Goal: Browse casually

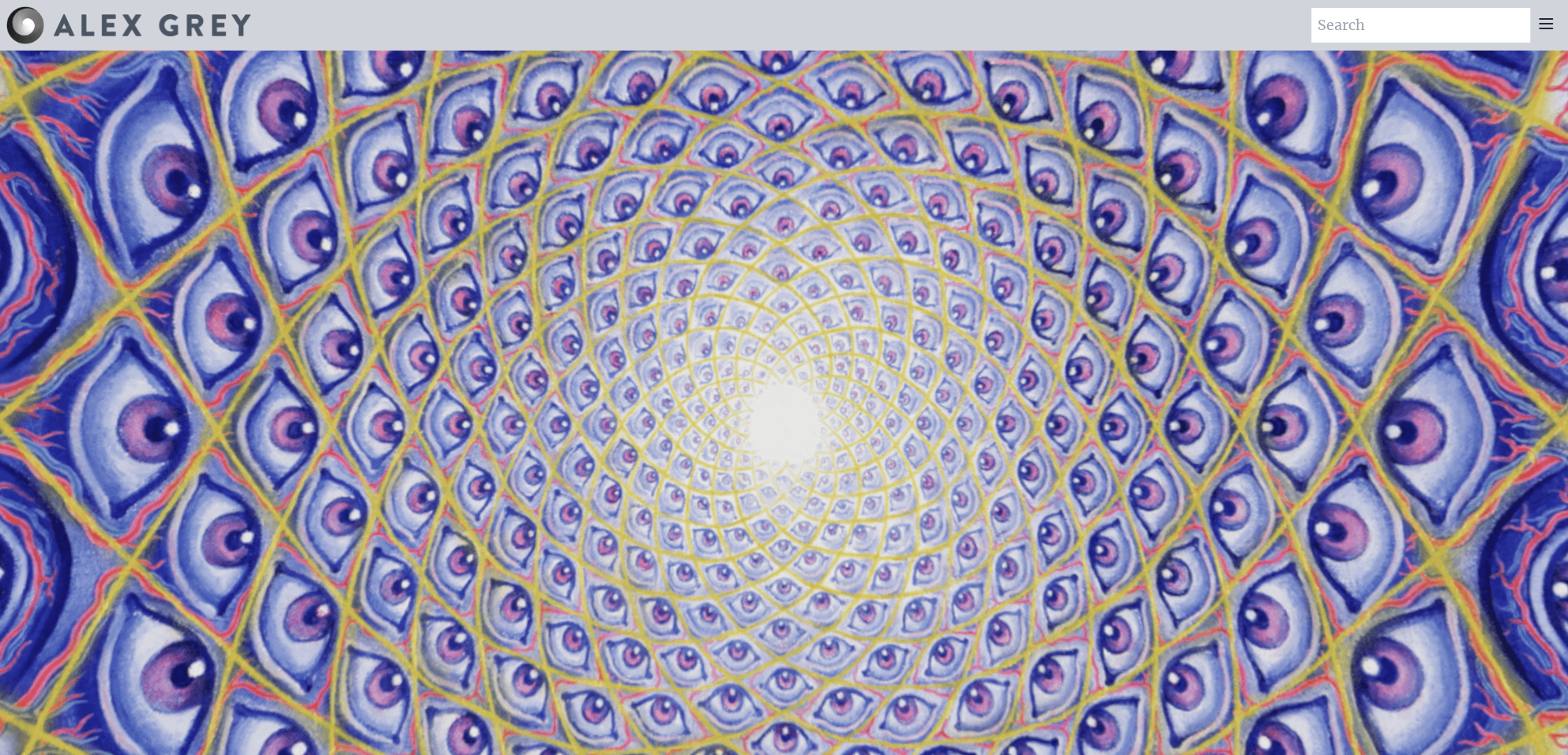
click at [86, 21] on img at bounding box center [151, 24] width 197 height 22
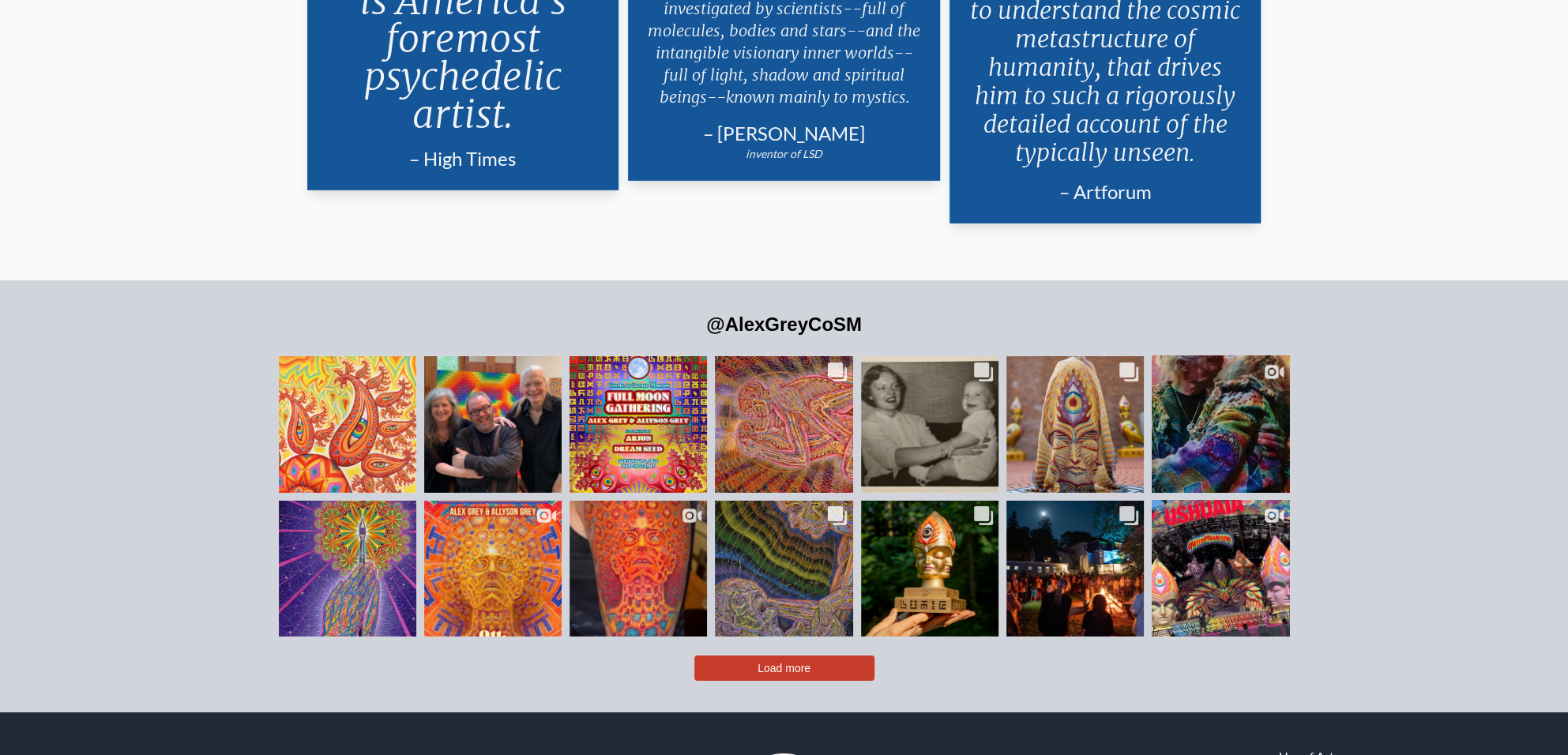
scroll to position [3950, 0]
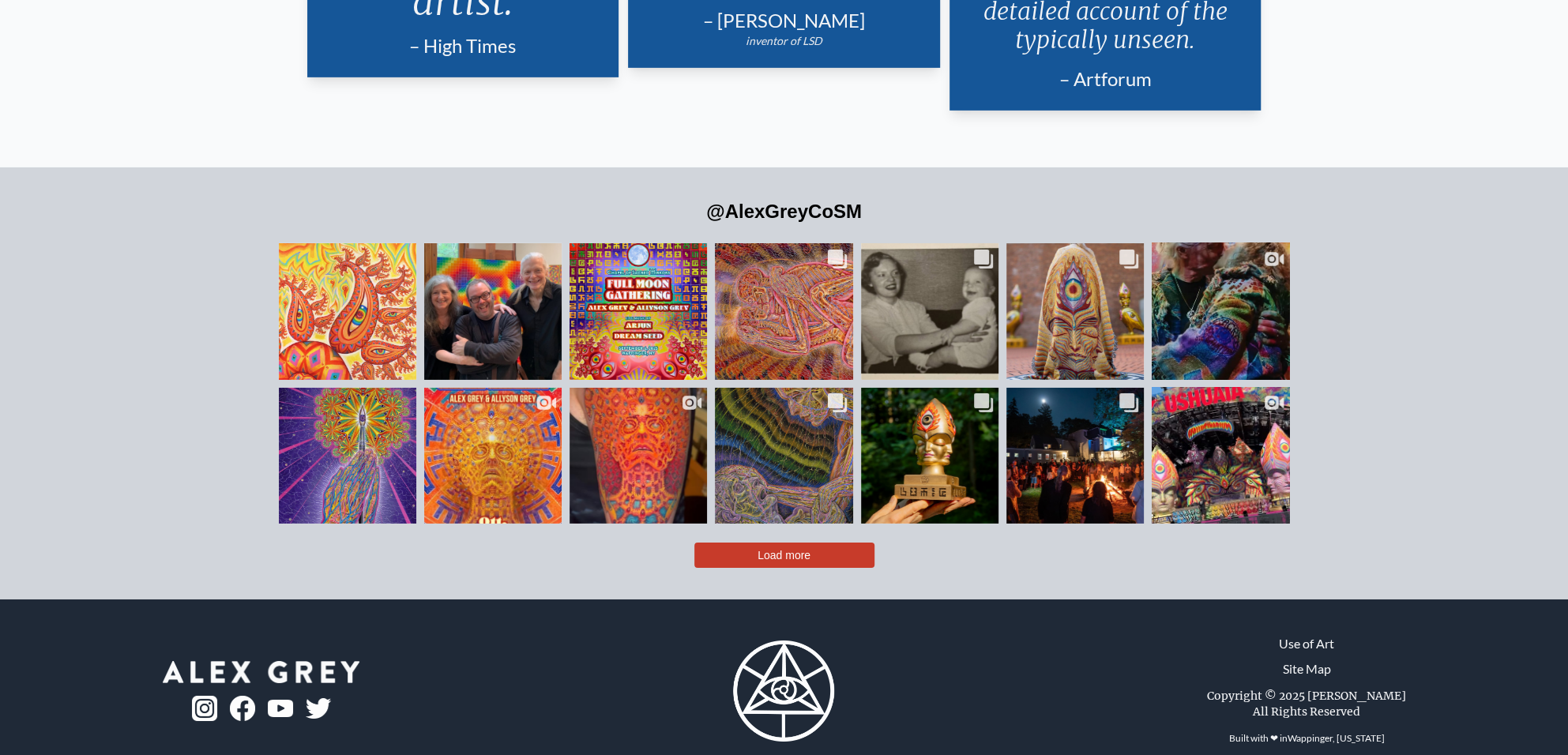
click at [799, 549] on span "Load more" at bounding box center [784, 555] width 53 height 12
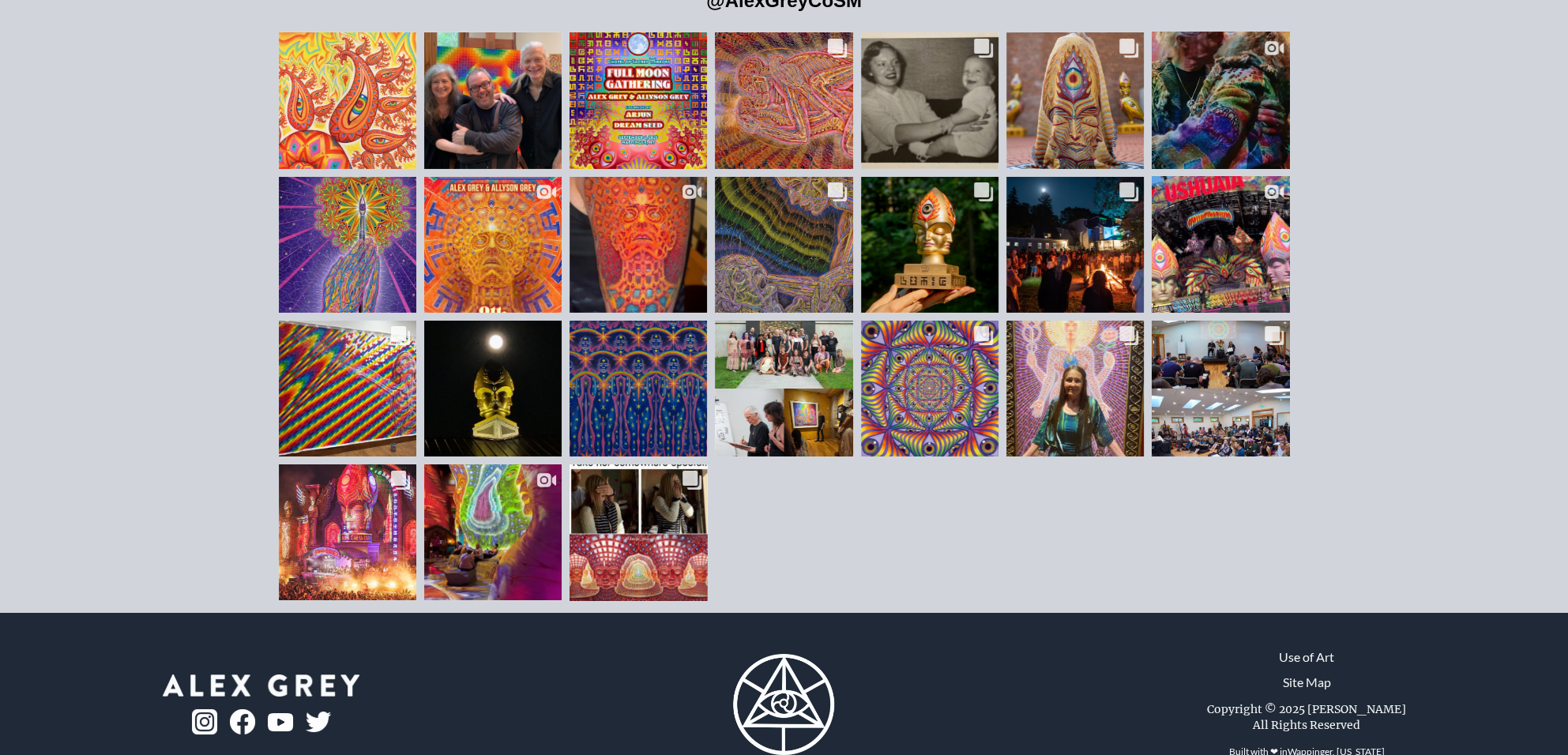
scroll to position [4174, 0]
